Goal: Information Seeking & Learning: Learn about a topic

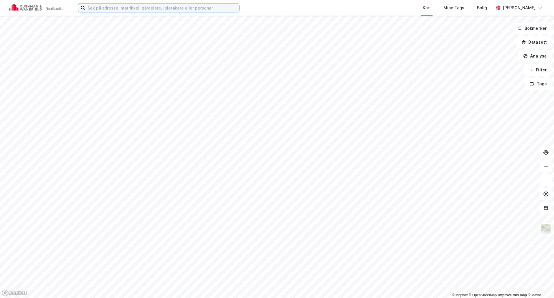
click at [163, 8] on input at bounding box center [162, 7] width 154 height 9
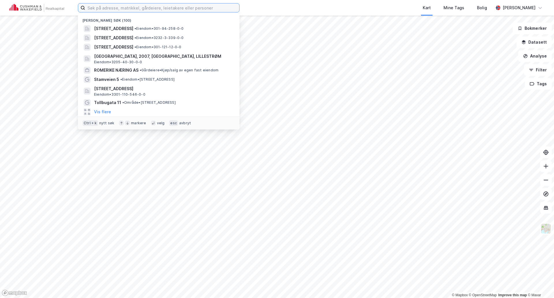
paste input "Moelv"
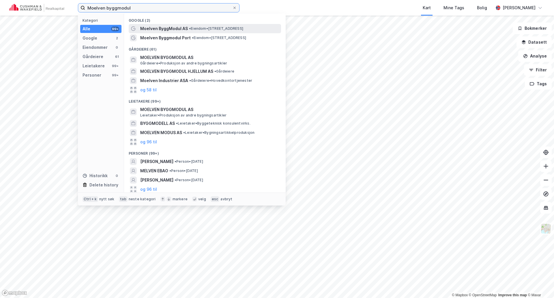
type input "Moelven byggmodul"
click at [159, 27] on span "Moelven ByggModul AS" at bounding box center [164, 28] width 48 height 7
